Goal: Information Seeking & Learning: Understand process/instructions

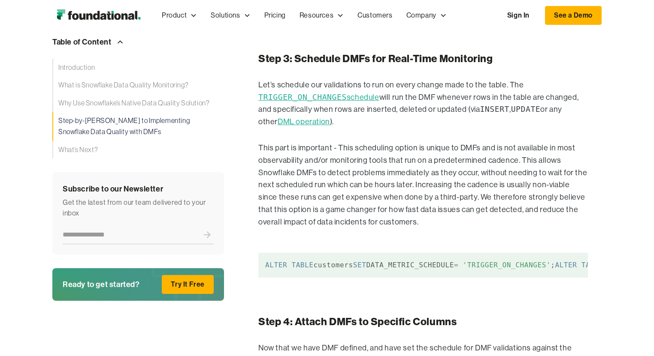
scroll to position [1990, 0]
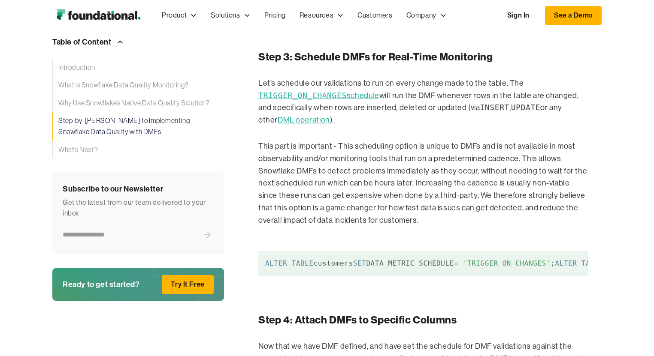
drag, startPoint x: 347, startPoint y: 160, endPoint x: 257, endPoint y: 117, distance: 99.2
copy code "CREATE DATA METRIC FUNCTION IF NOT EXISTS INVALID_ORDER_STATUS_COUNT (ARG_T tab…"
drag, startPoint x: 346, startPoint y: 237, endPoint x: 266, endPoint y: 183, distance: 96.6
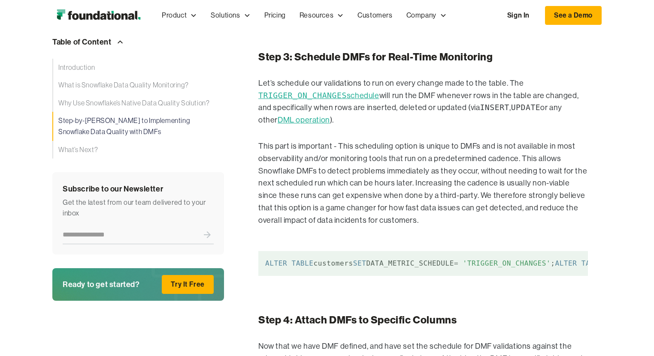
copy code "/ / country field is always a 2 - character uppercase string CREATE DATA METRIC…"
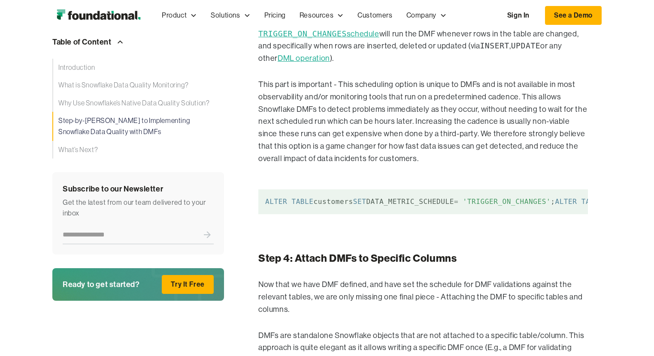
scroll to position [2059, 0]
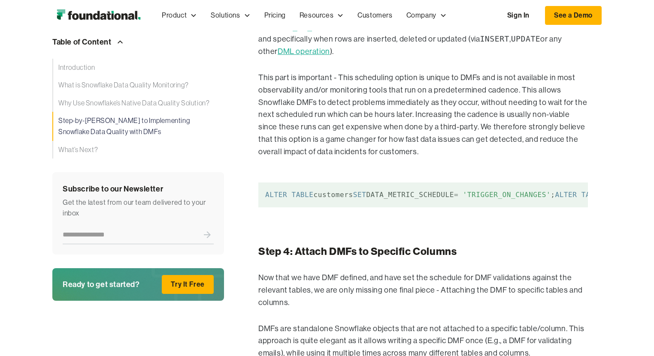
drag, startPoint x: 351, startPoint y: 246, endPoint x: 264, endPoint y: 186, distance: 105.8
copy code "/ / email field contains a valid email format CREATE DATA METRIC FUNCTION IF NO…"
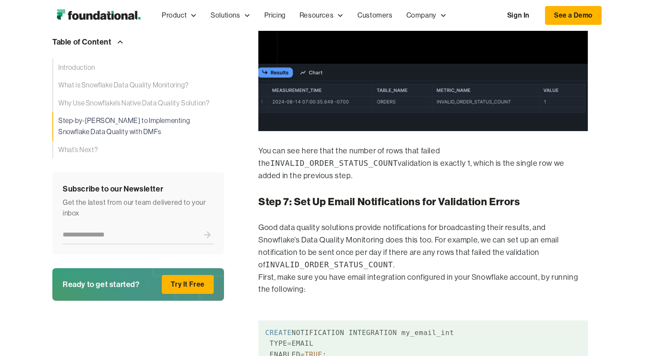
scroll to position [3088, 0]
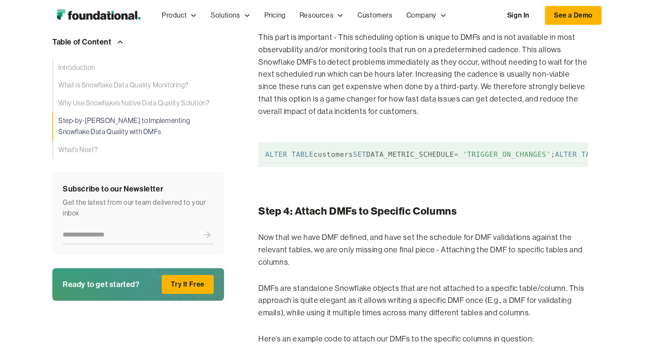
scroll to position [2093, 0]
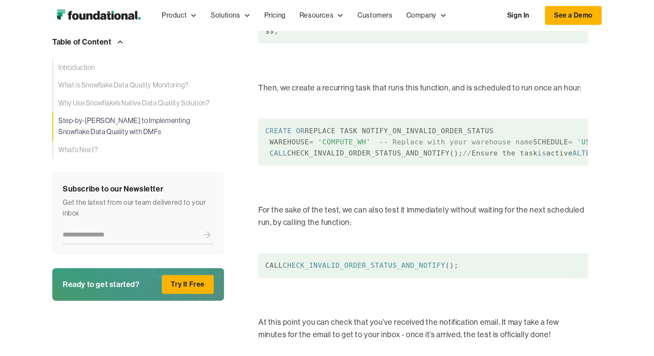
scroll to position [3603, 0]
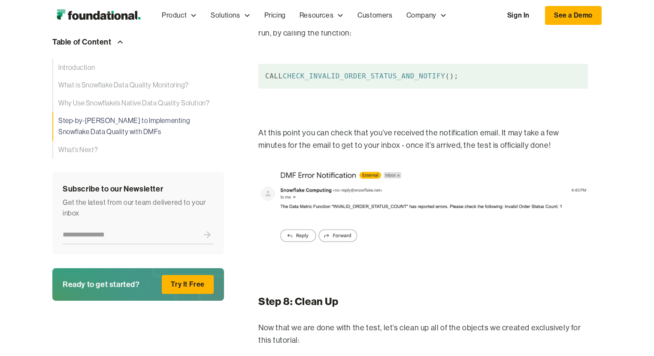
scroll to position [3809, 0]
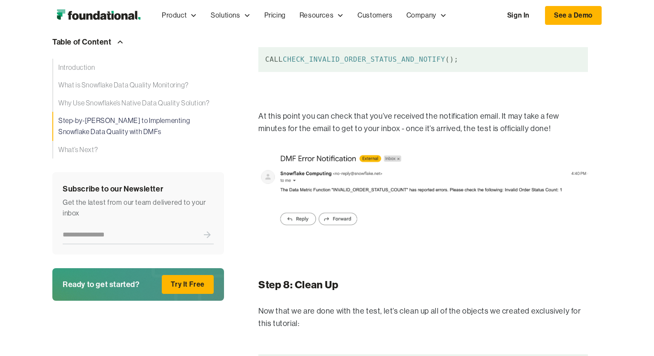
drag, startPoint x: 265, startPoint y: 126, endPoint x: 289, endPoint y: 179, distance: 58.0
drag, startPoint x: 340, startPoint y: 160, endPoint x: 266, endPoint y: 125, distance: 81.4
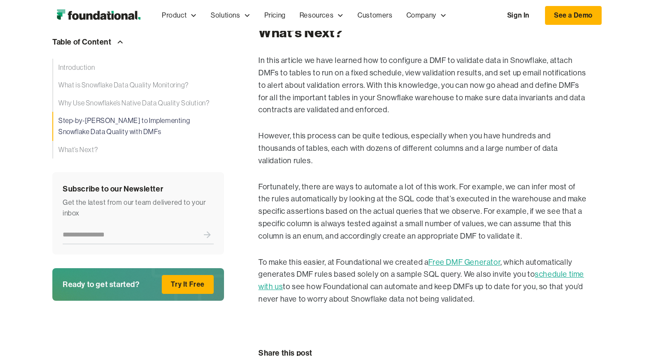
scroll to position [4324, 0]
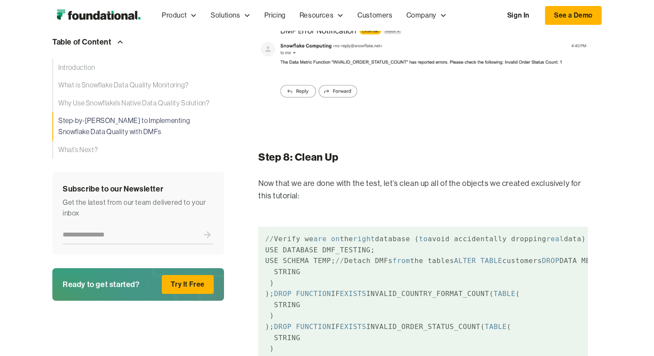
scroll to position [3843, 0]
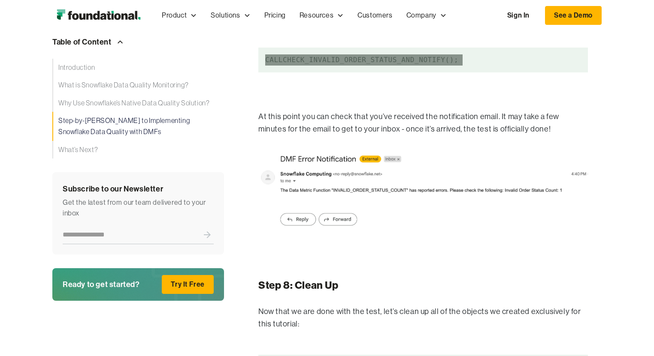
scroll to position [3809, 0]
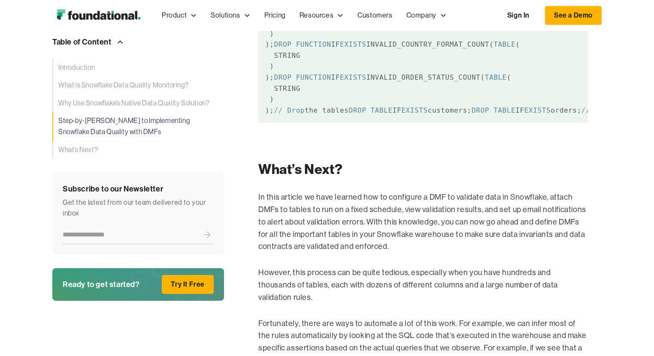
scroll to position [4324, 0]
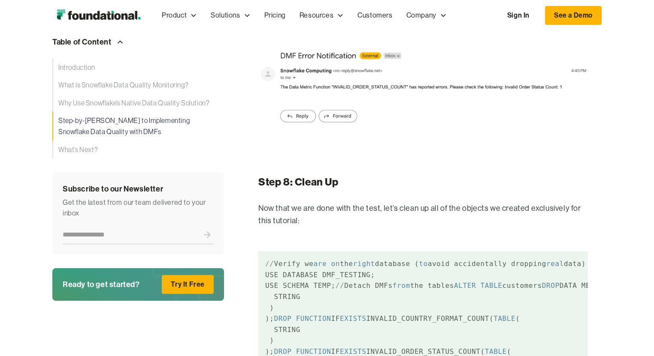
scroll to position [3912, 0]
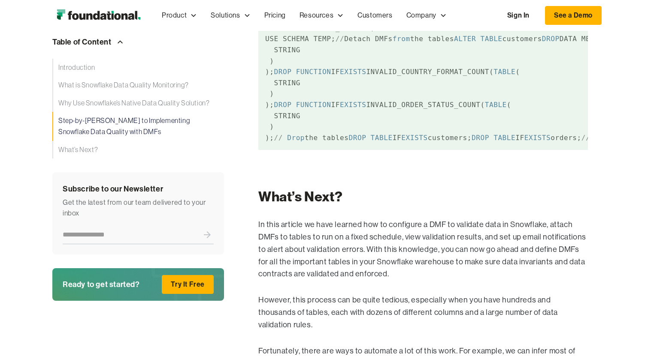
scroll to position [4221, 0]
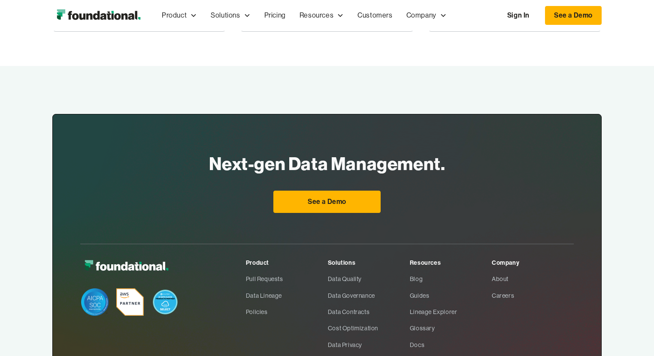
scroll to position [5113, 0]
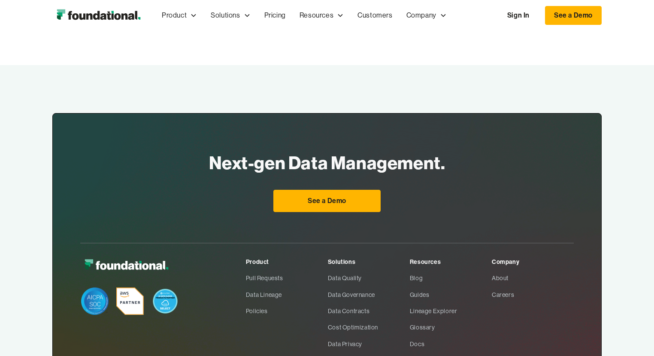
drag, startPoint x: 480, startPoint y: 182, endPoint x: 263, endPoint y: 184, distance: 217.1
drag, startPoint x: 478, startPoint y: 279, endPoint x: 255, endPoint y: 174, distance: 246.6
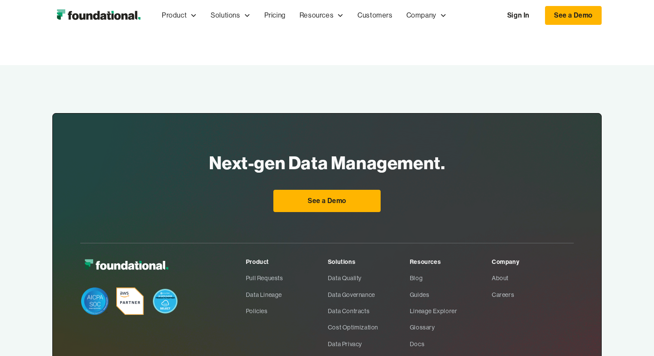
copy code "/ / Drop the task DROP TASK IF EXISTS NOTIFY_ON_INVALID_ORDER_STATUS; / / Remov…"
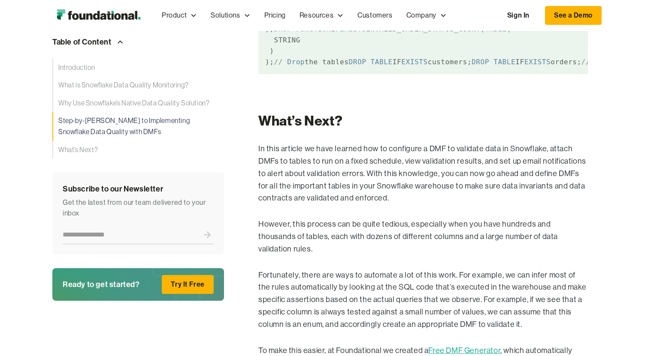
scroll to position [4221, 0]
